Goal: Communication & Community: Answer question/provide support

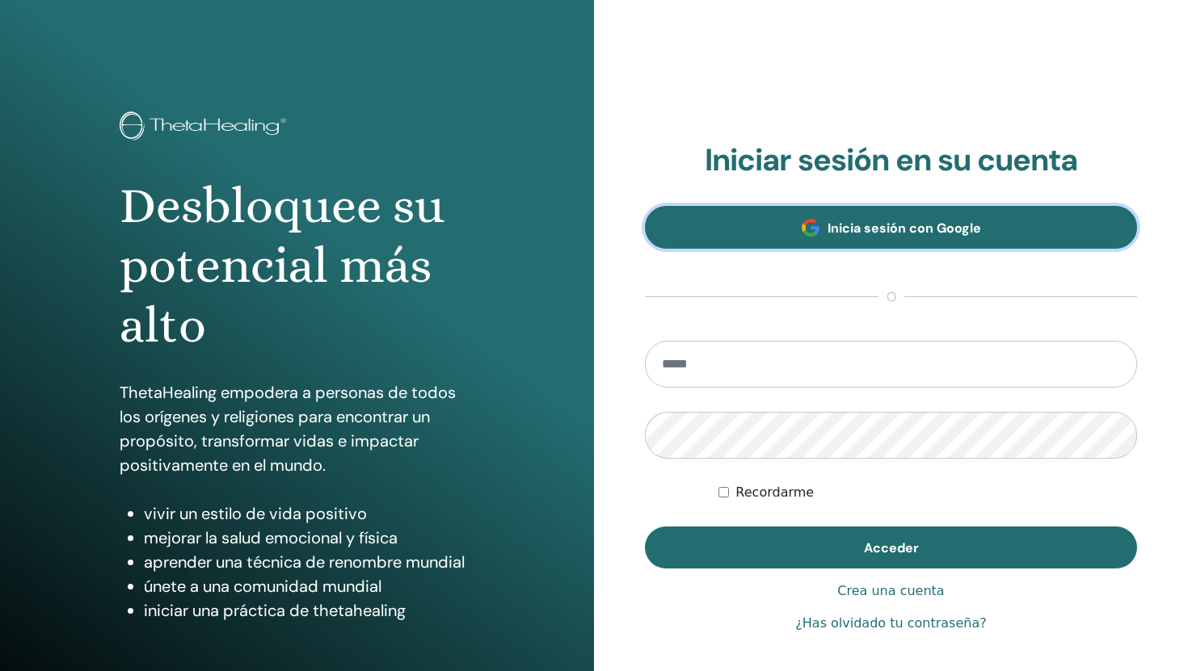
click at [801, 221] on span at bounding box center [810, 228] width 18 height 18
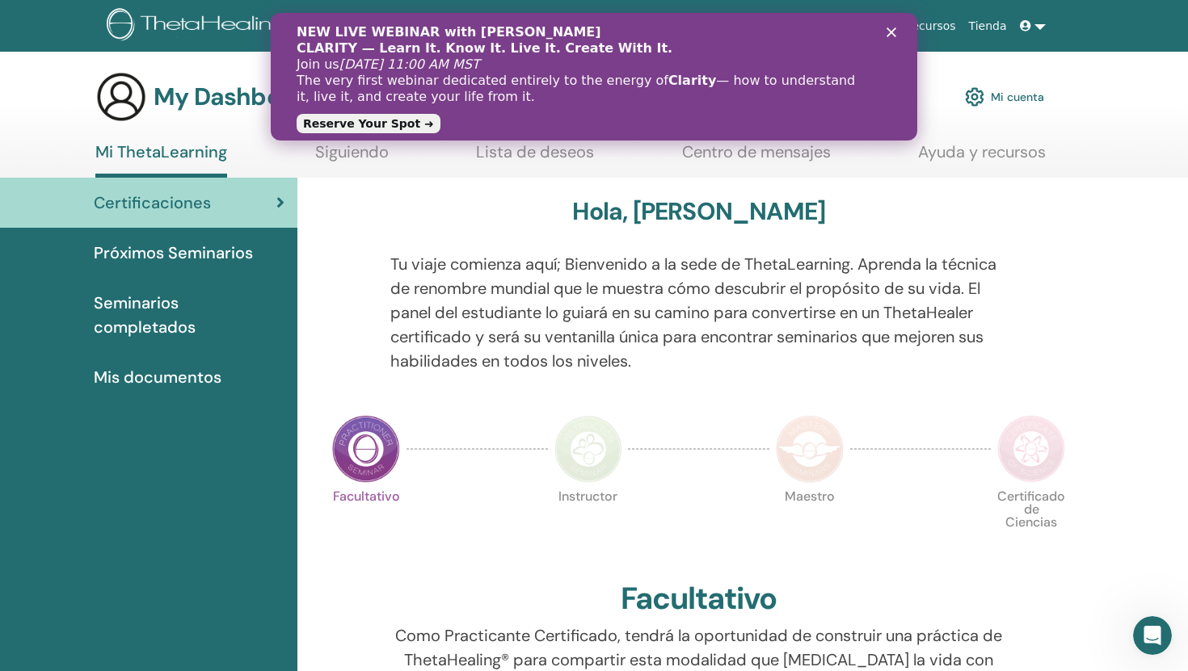
click at [1032, 96] on link "Mi cuenta" at bounding box center [1004, 97] width 79 height 36
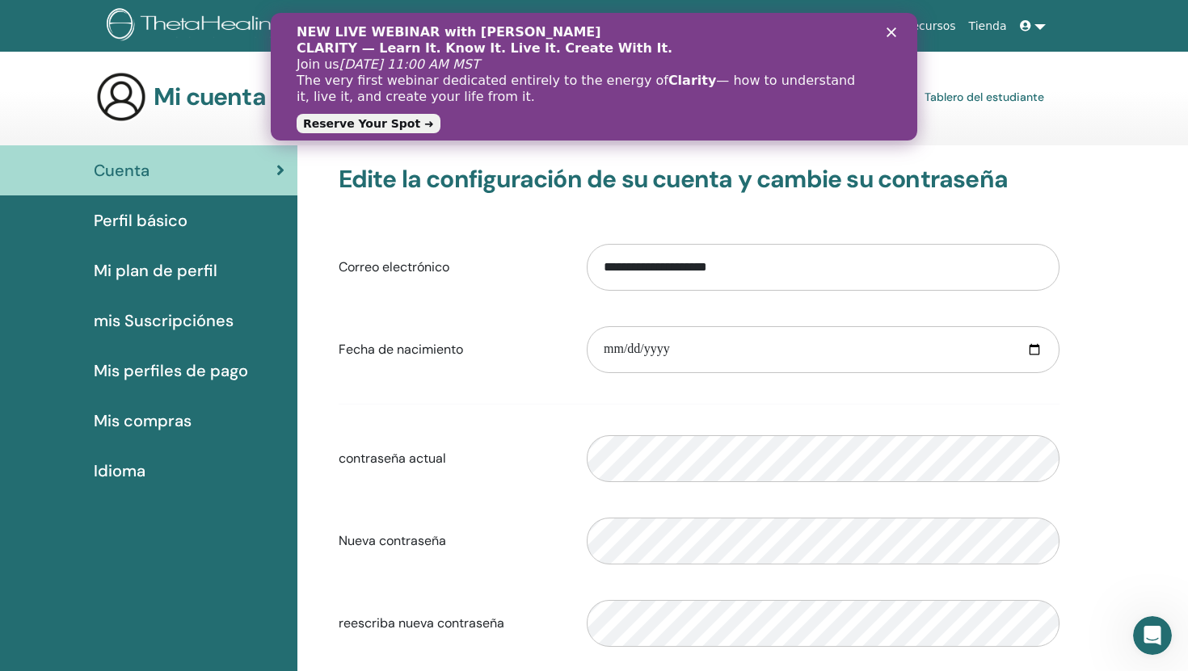
click at [893, 31] on icon "Close" at bounding box center [891, 32] width 10 height 10
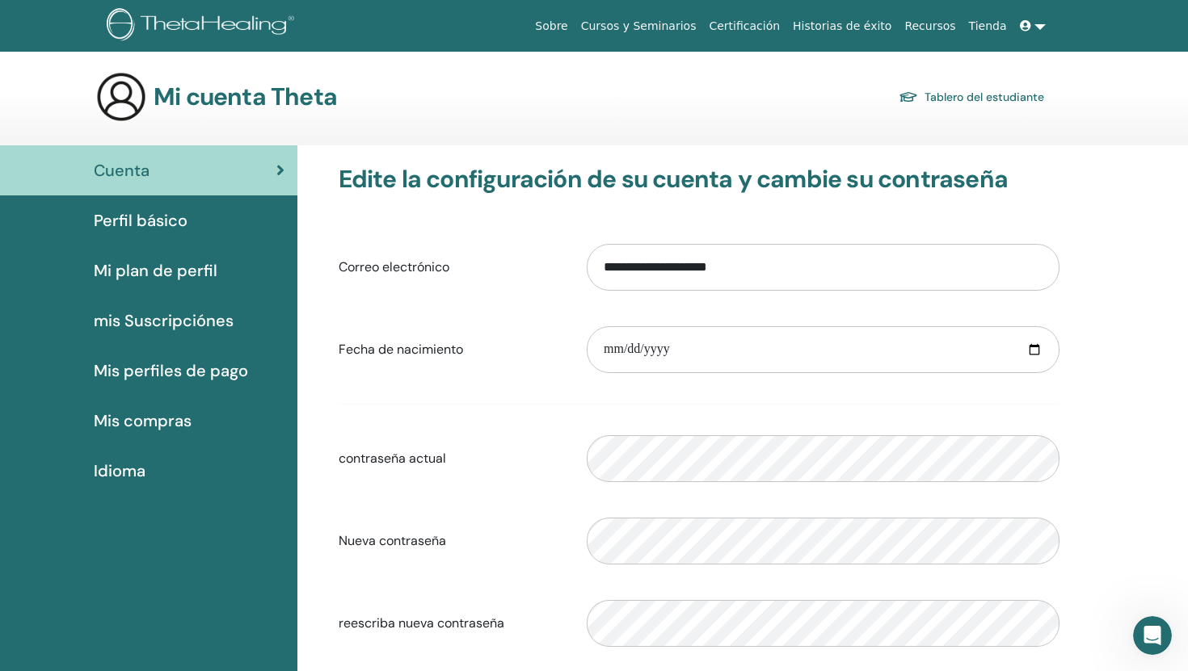
scroll to position [6, 0]
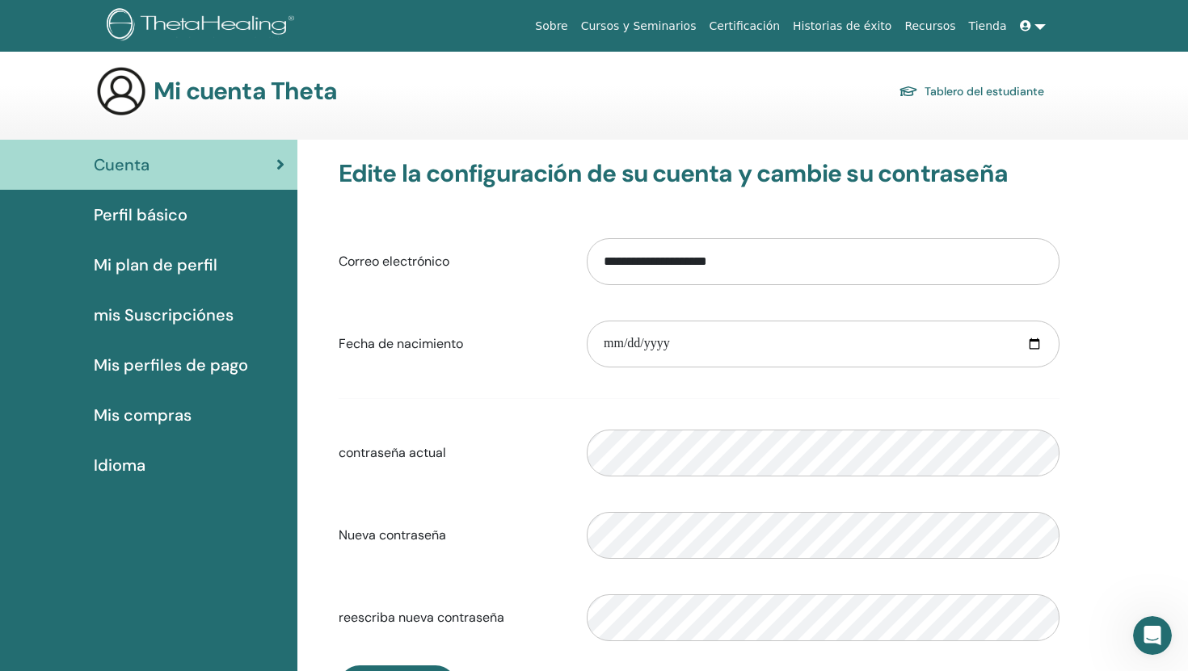
click at [238, 25] on img at bounding box center [203, 26] width 193 height 36
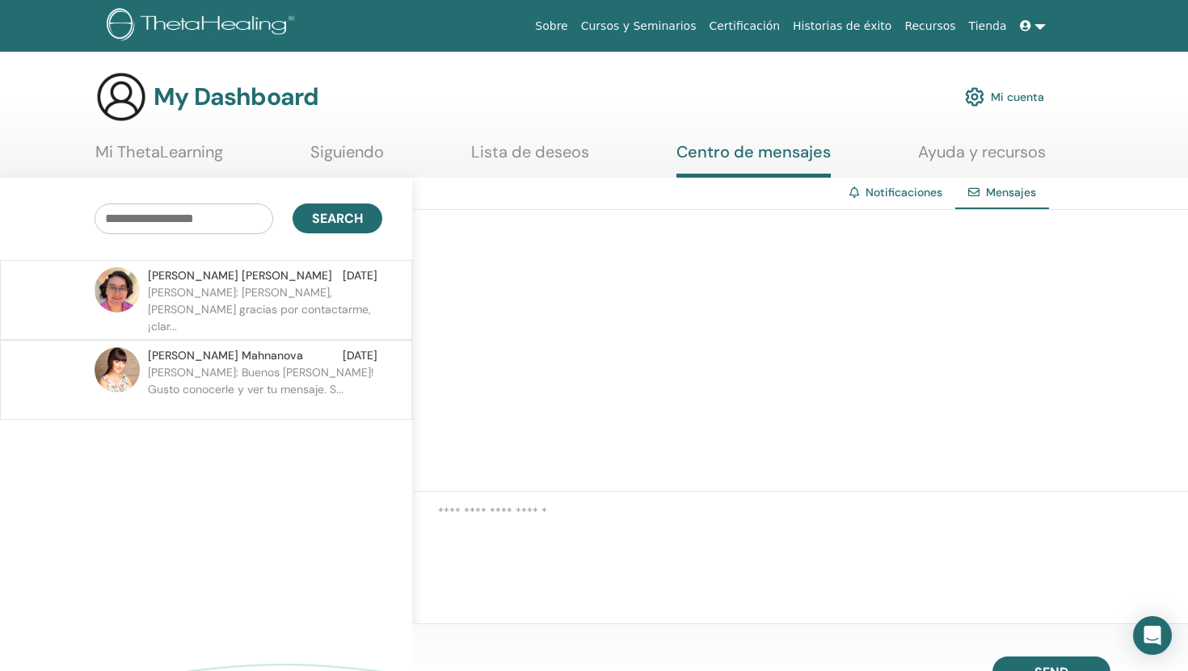
click at [263, 310] on p "Samantha: Hola Leni, Muchas gracias por contactarme, ¡clar..." at bounding box center [265, 308] width 234 height 48
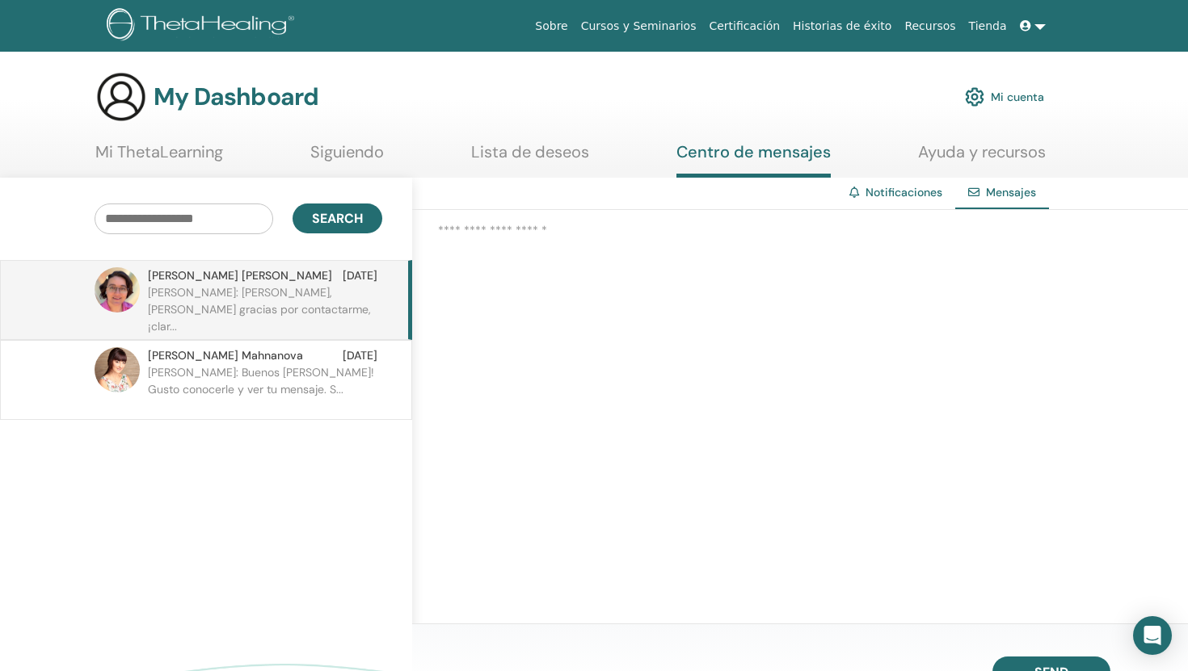
click at [268, 369] on p "Elena: Buenos dias Leni! Gusto conocerle y ver tu mensaje. S..." at bounding box center [265, 388] width 234 height 48
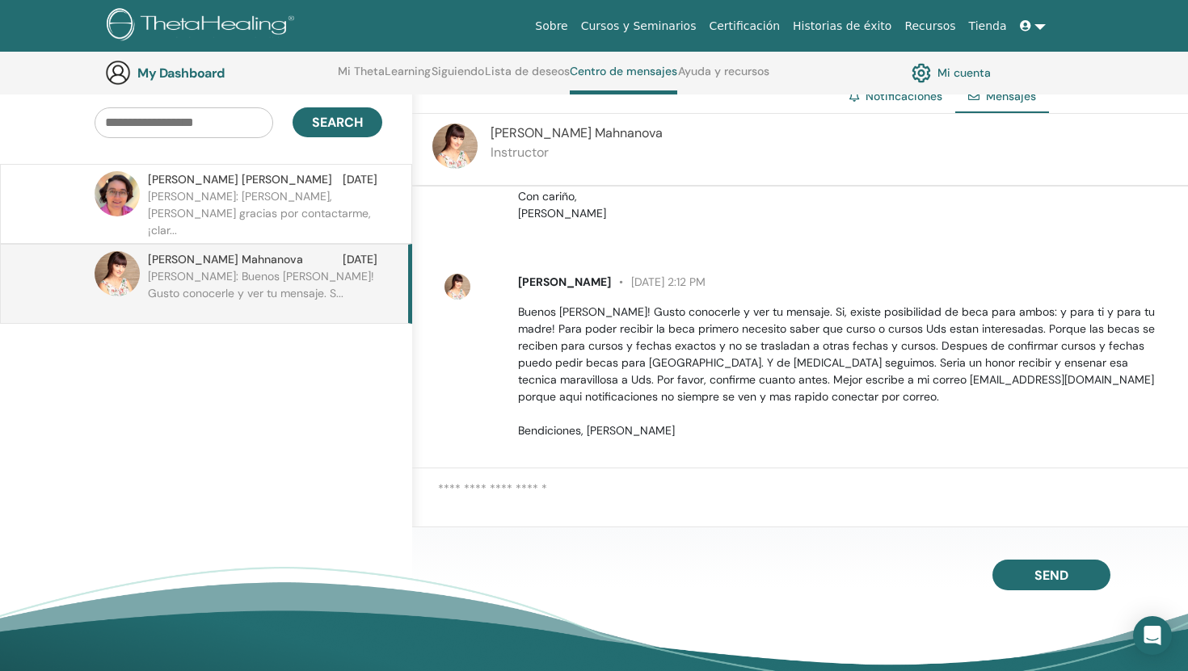
scroll to position [65, 0]
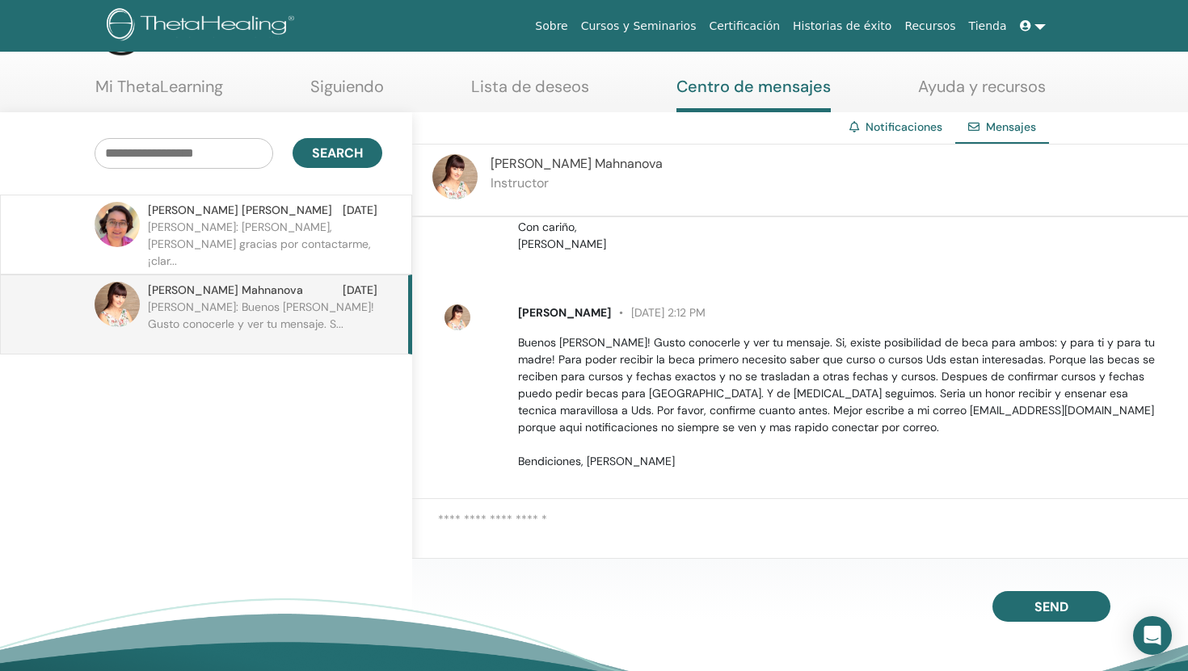
click at [267, 247] on p "Samantha: Hola Leni, Muchas gracias por contactarme, ¡clar..." at bounding box center [265, 243] width 234 height 48
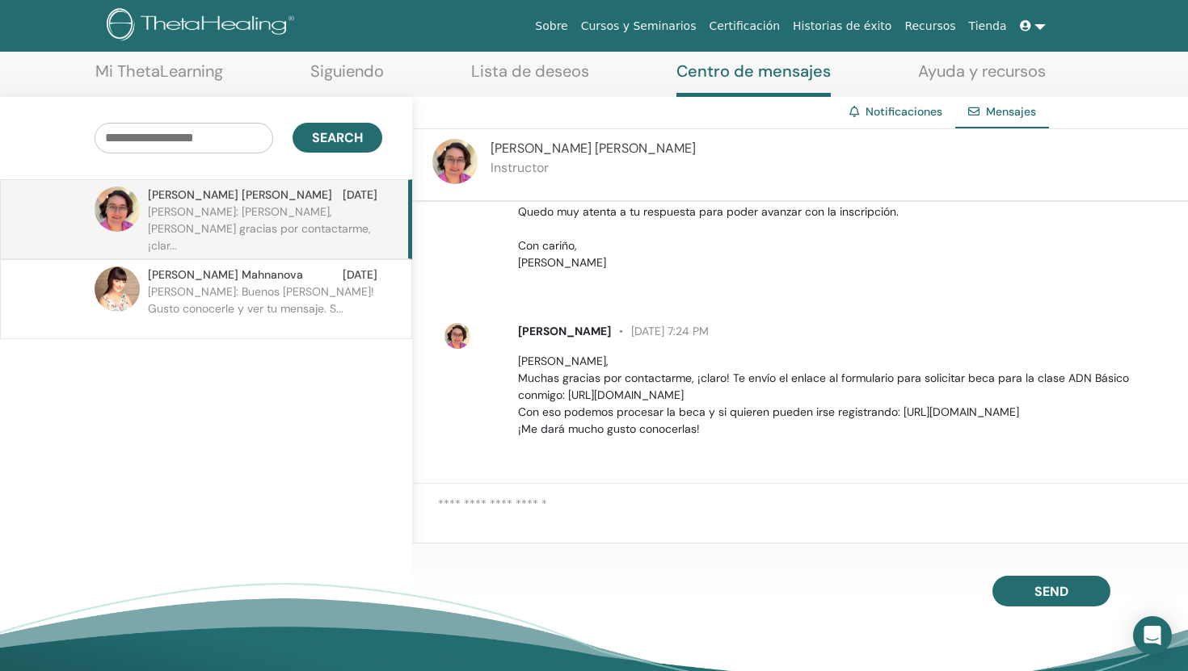
scroll to position [88, 0]
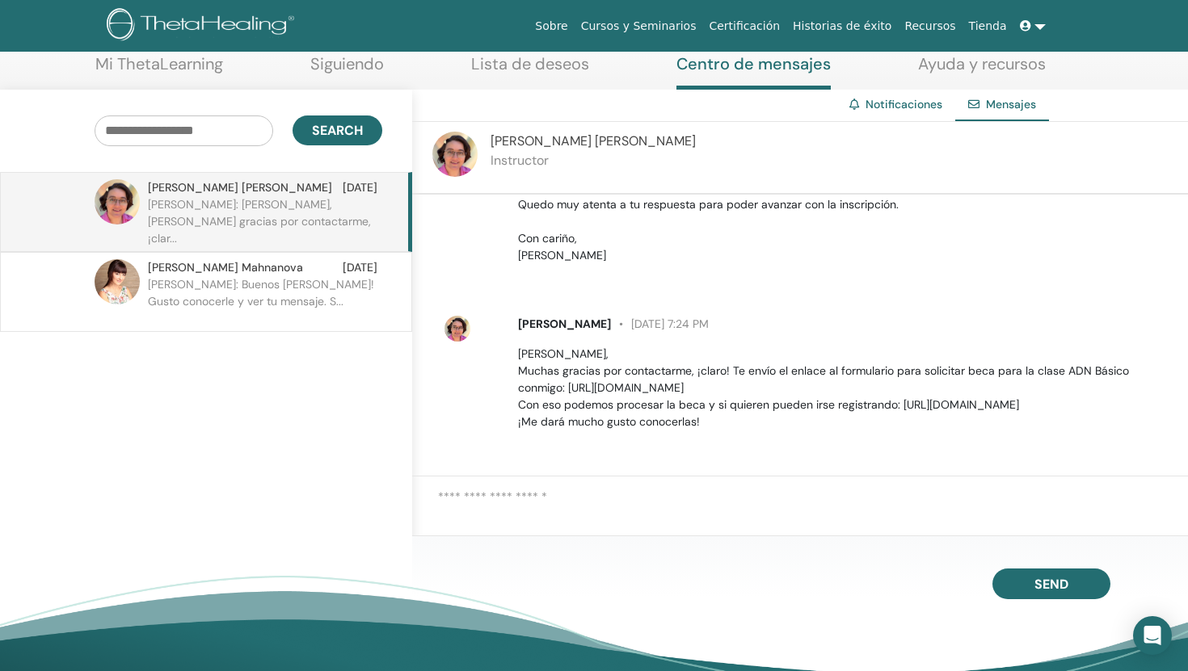
click at [604, 506] on textarea at bounding box center [813, 510] width 750 height 44
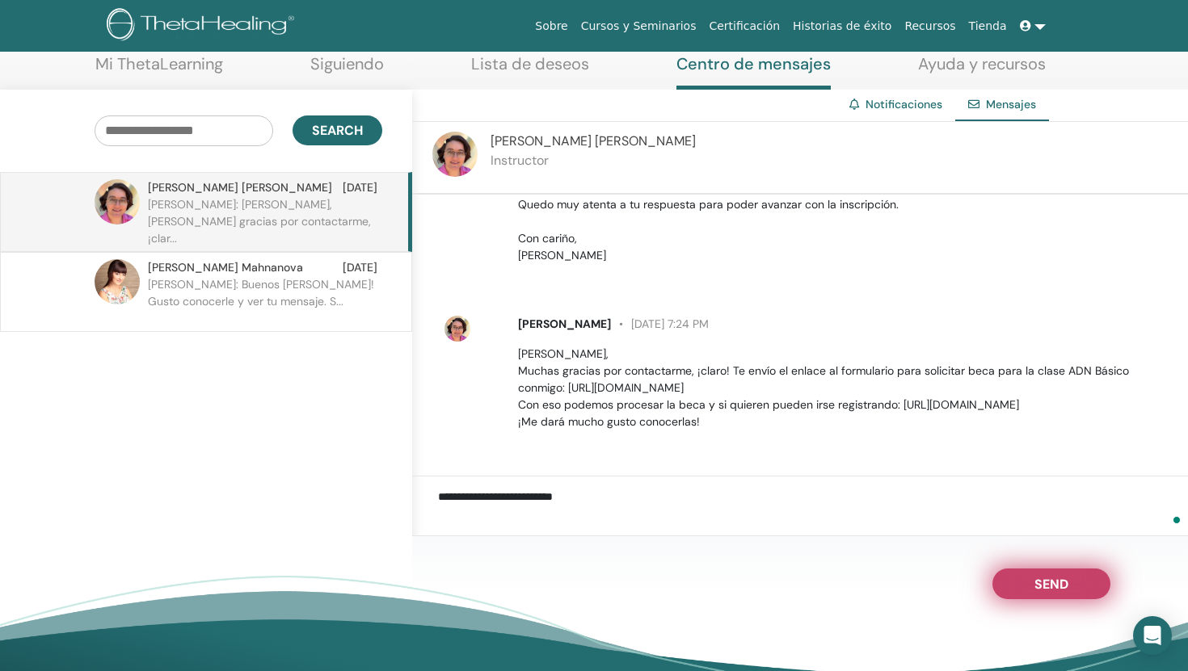
type textarea "**********"
click at [1047, 578] on span "Send" at bounding box center [1051, 581] width 34 height 11
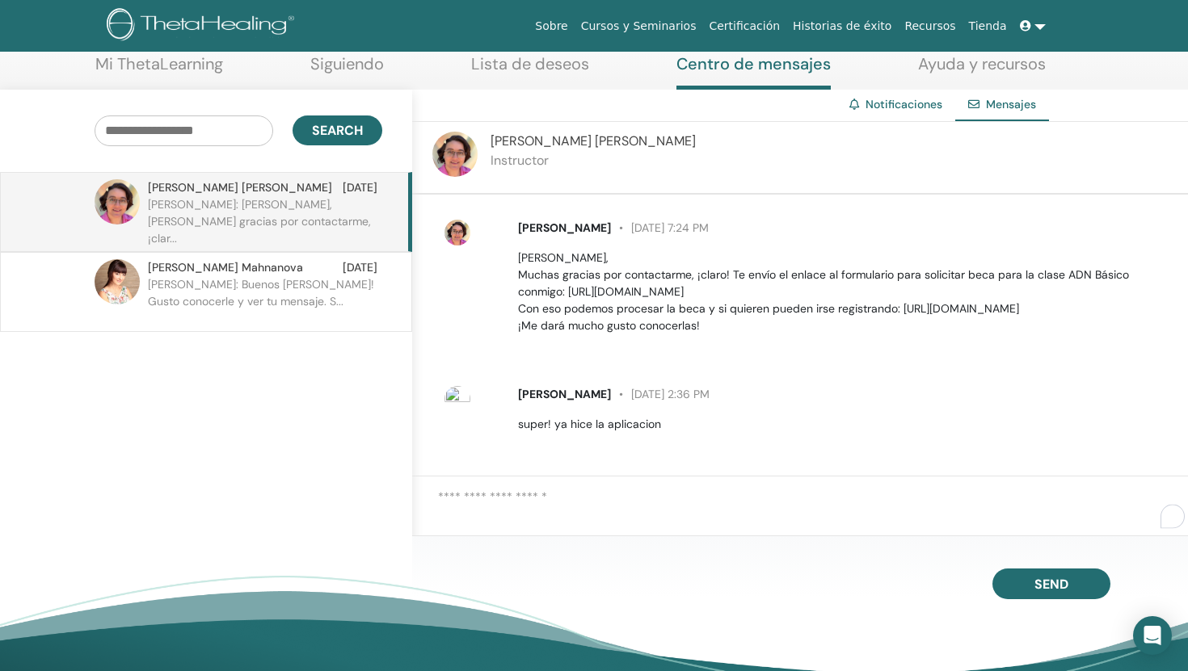
scroll to position [350, 0]
